Goal: Task Accomplishment & Management: Manage account settings

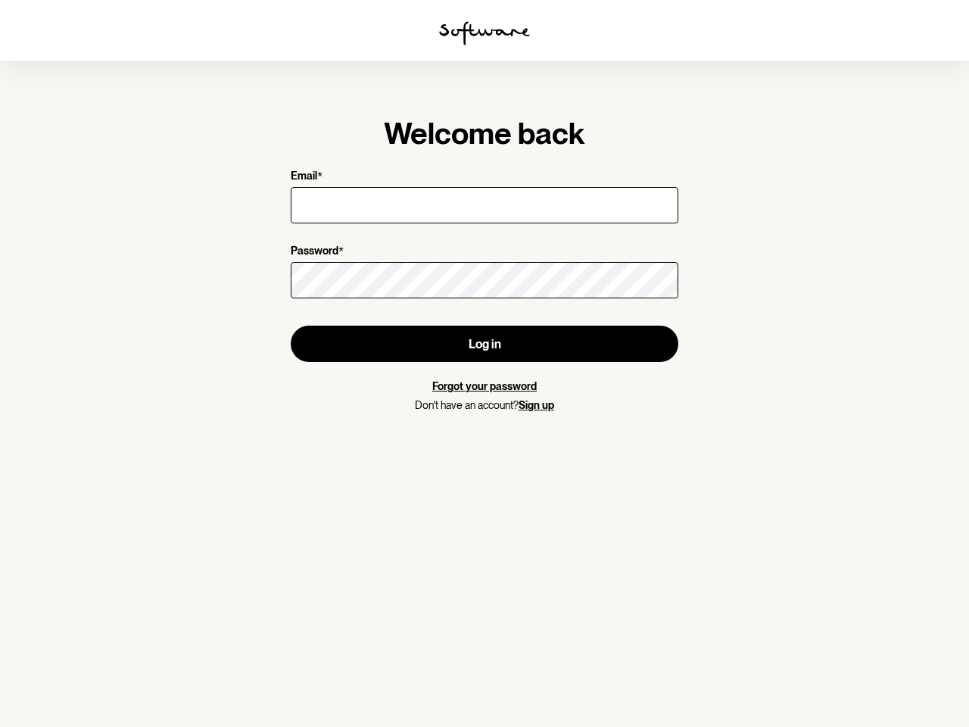
click at [485, 33] on img at bounding box center [484, 33] width 91 height 24
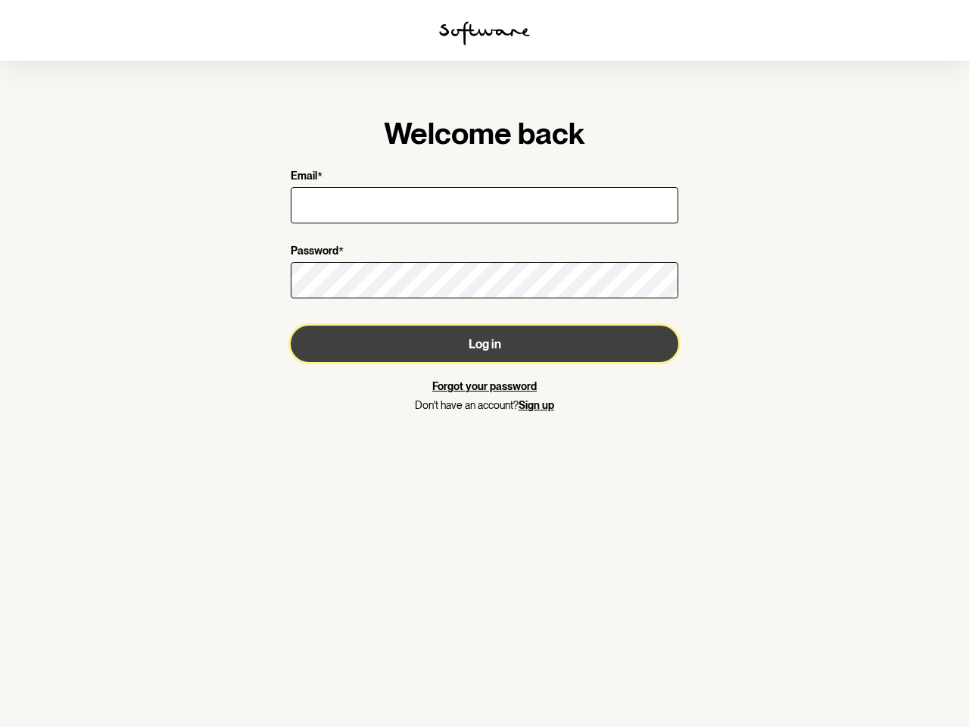
click at [485, 344] on button "Log in" at bounding box center [485, 344] width 388 height 36
